Goal: Task Accomplishment & Management: Use online tool/utility

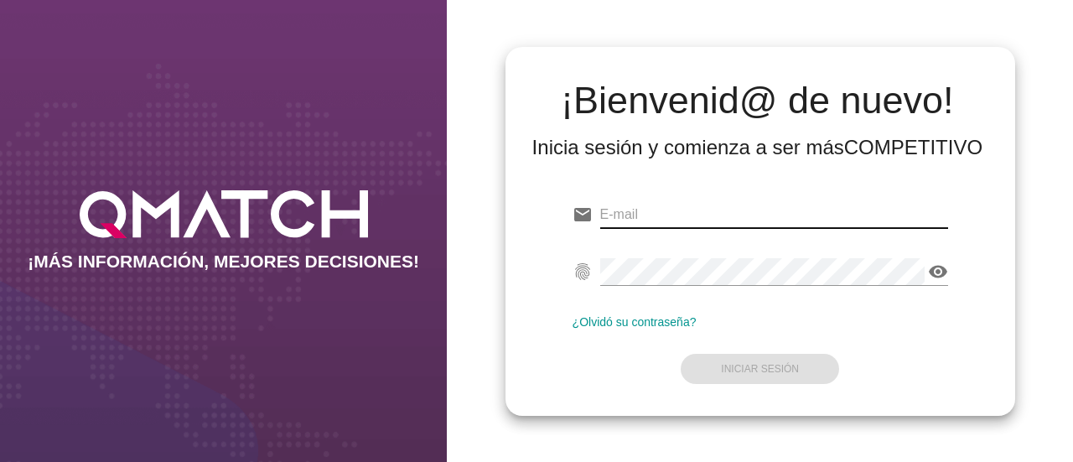
click at [698, 225] on input "email" at bounding box center [774, 214] width 348 height 27
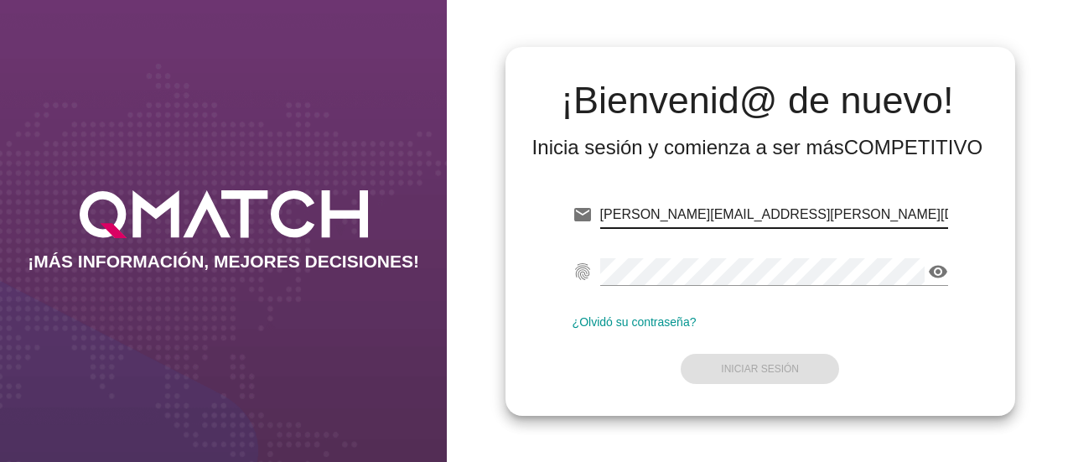
type input "[PERSON_NAME][EMAIL_ADDRESS][PERSON_NAME][DOMAIN_NAME]"
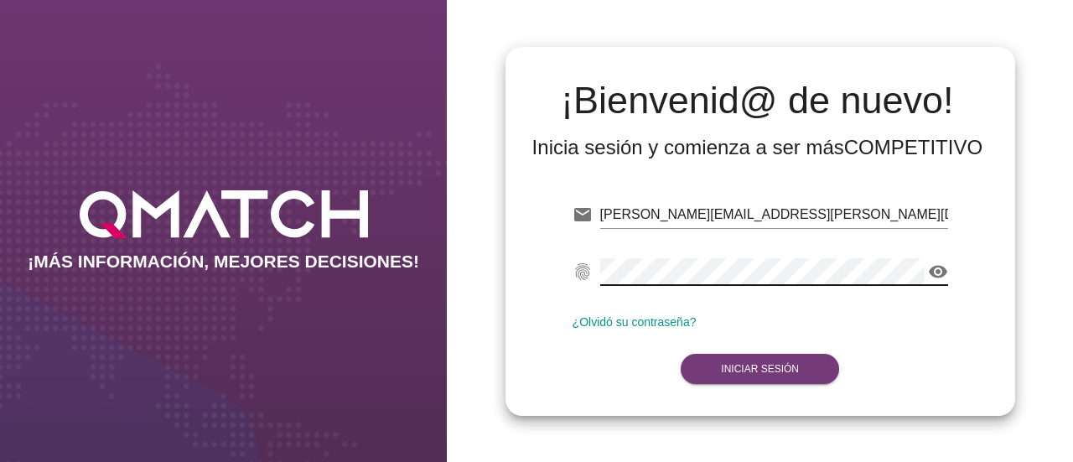
click at [751, 375] on button "Iniciar Sesión" at bounding box center [760, 369] width 158 height 30
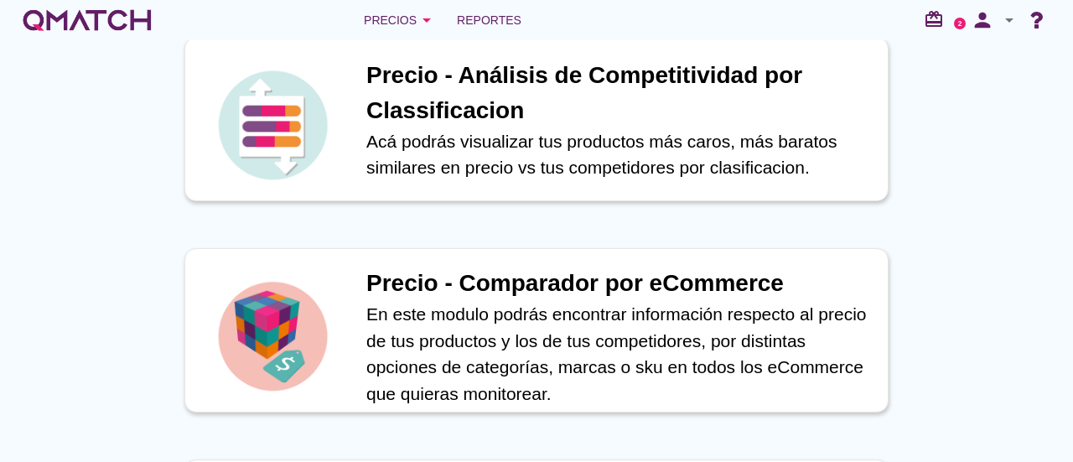
scroll to position [563, 0]
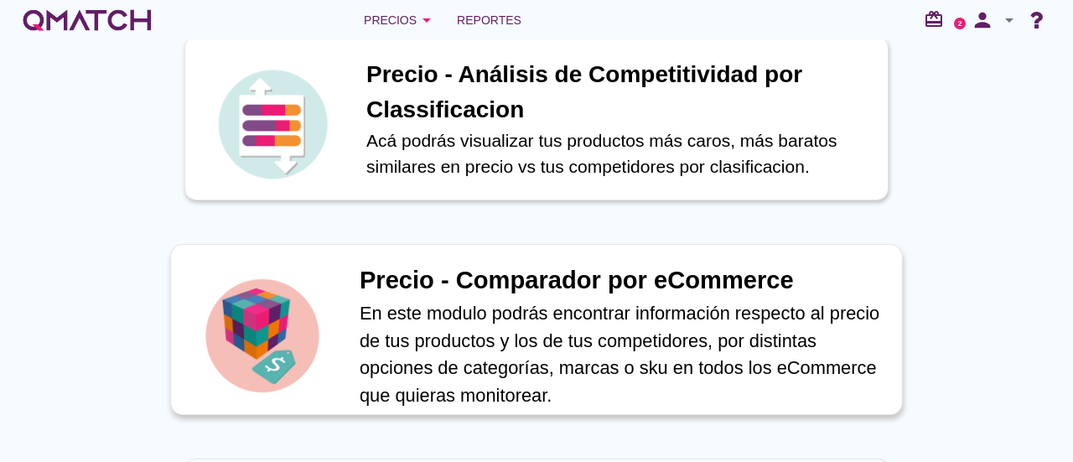
click at [563, 299] on p "En este modulo podrás encontrar información respecto al precio de tus productos…" at bounding box center [622, 354] width 525 height 110
